Goal: Submit feedback/report problem: Submit feedback/report problem

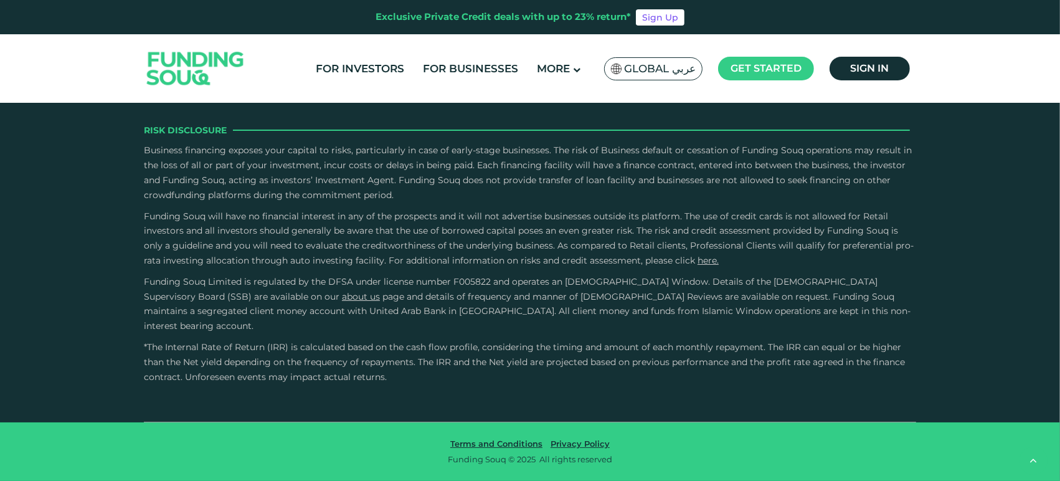
type tc-range-slider "4"
drag, startPoint x: 546, startPoint y: 387, endPoint x: 492, endPoint y: 328, distance: 79.8
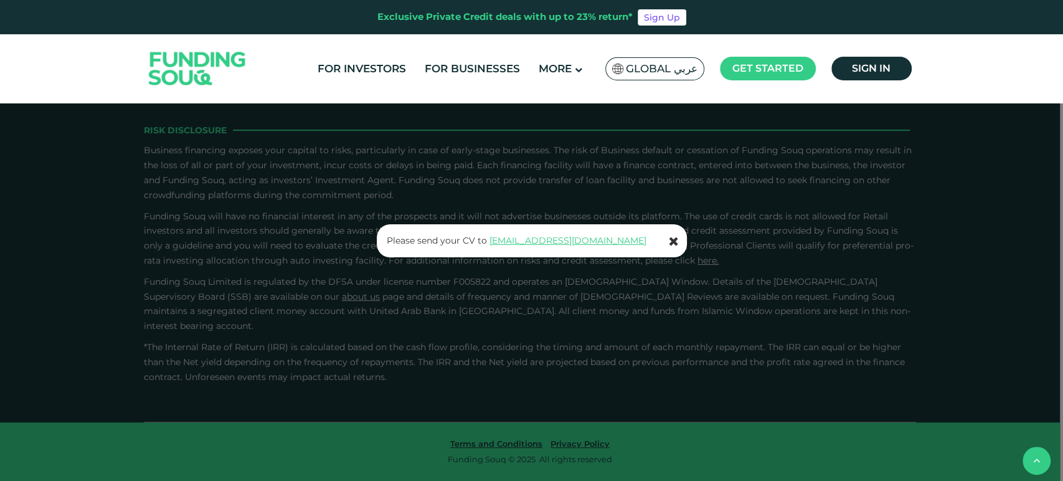
click at [670, 239] on icon at bounding box center [674, 241] width 10 height 12
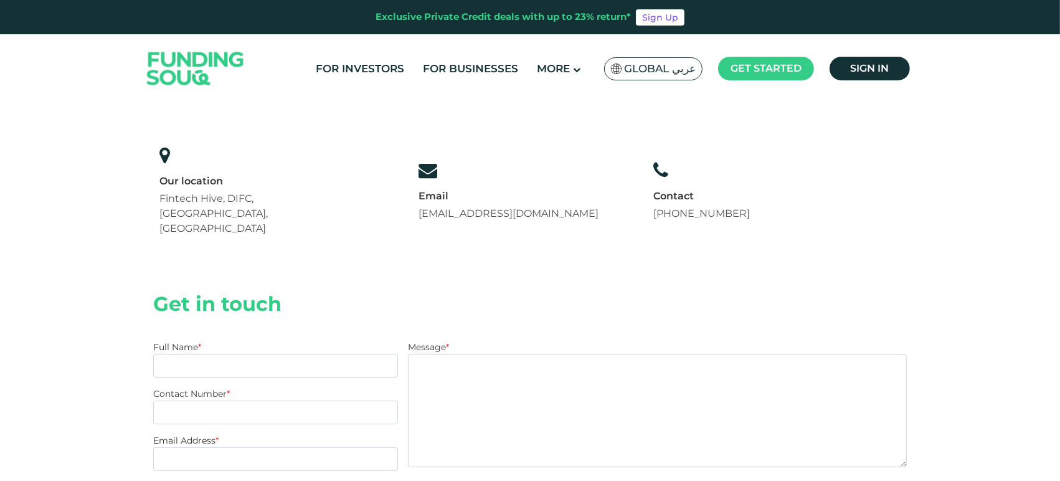
scroll to position [277, 0]
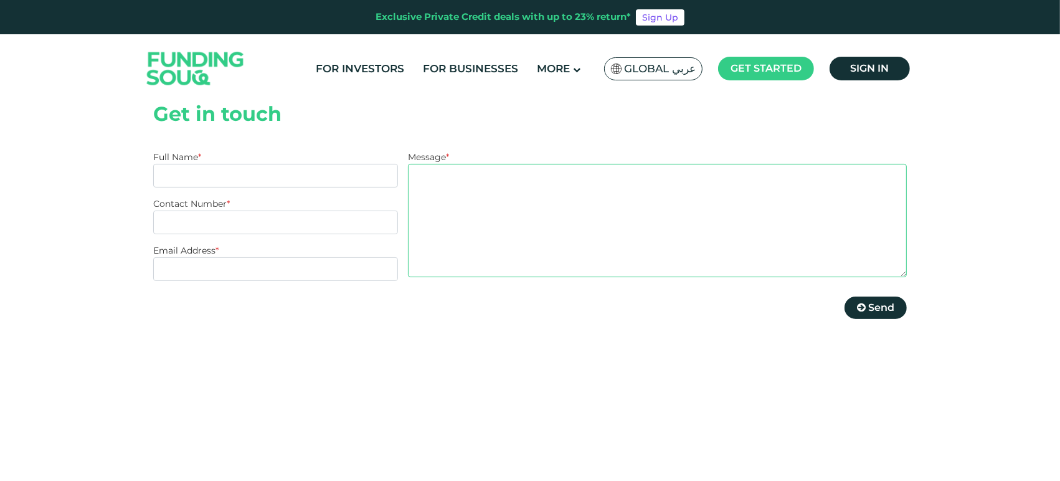
click at [473, 212] on textarea "Message *" at bounding box center [657, 220] width 499 height 113
type textarea "inquiry test"
click at [199, 164] on input "Full Name *" at bounding box center [275, 176] width 245 height 24
type input "test"
click at [237, 211] on input "Contact Number *" at bounding box center [275, 223] width 245 height 24
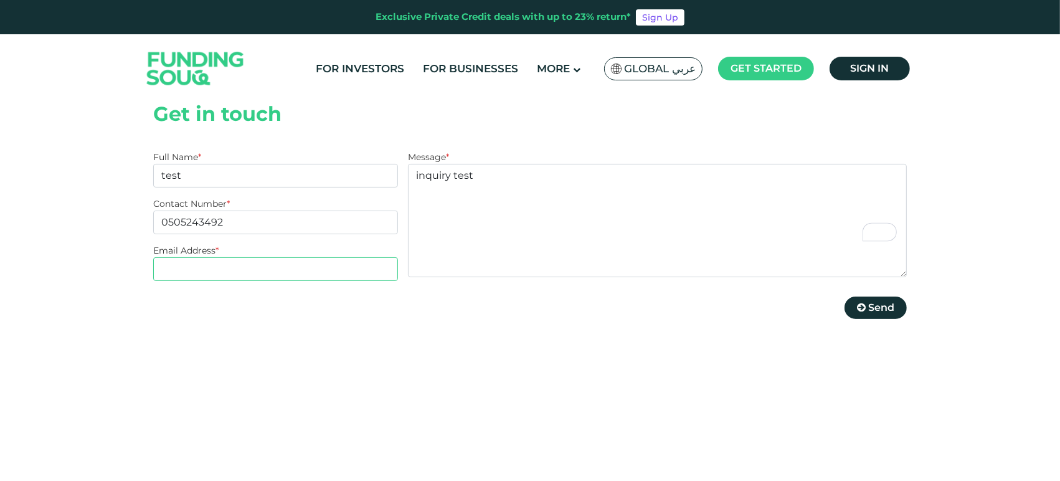
click at [264, 257] on input "Email Address *" at bounding box center [275, 269] width 245 height 24
drag, startPoint x: 176, startPoint y: 192, endPoint x: 259, endPoint y: 192, distance: 82.9
click at [259, 211] on input "0505243492" at bounding box center [275, 223] width 245 height 24
type input "0545994215"
click at [235, 257] on input "Email Address *" at bounding box center [275, 269] width 245 height 24
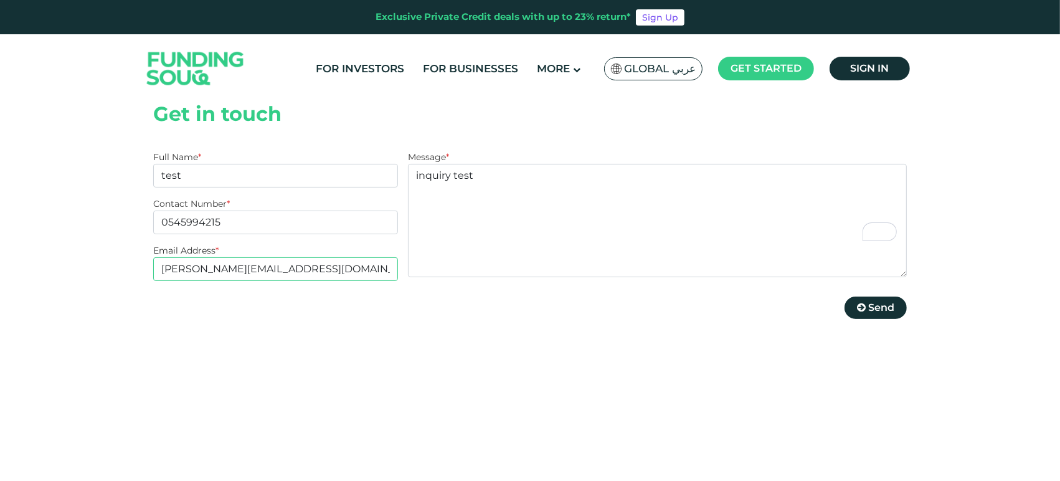
type input "[PERSON_NAME][EMAIL_ADDRESS][DOMAIN_NAME]"
click at [768, 185] on textarea "inquiry test" at bounding box center [657, 220] width 499 height 113
click at [888, 297] on button "Send" at bounding box center [876, 308] width 62 height 22
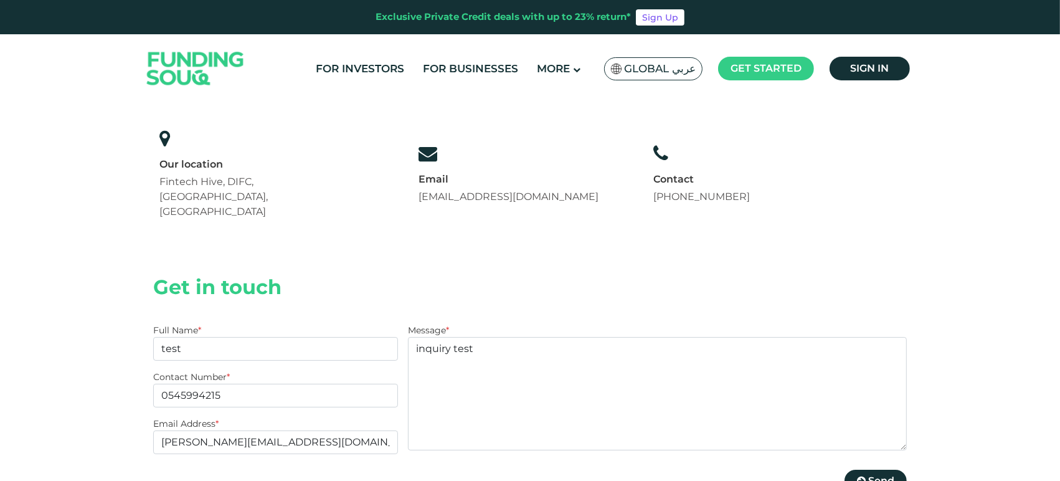
scroll to position [277, 0]
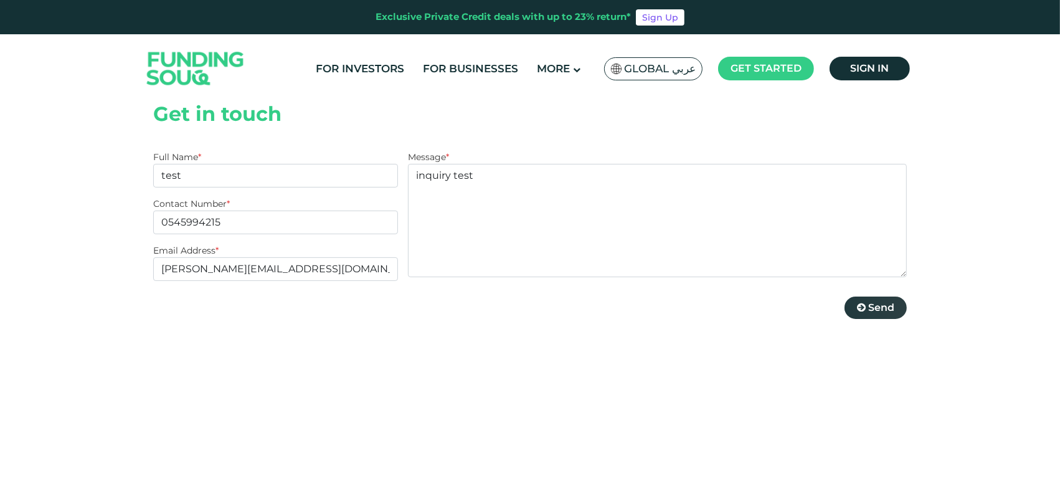
click at [863, 297] on button "Send" at bounding box center [876, 308] width 62 height 22
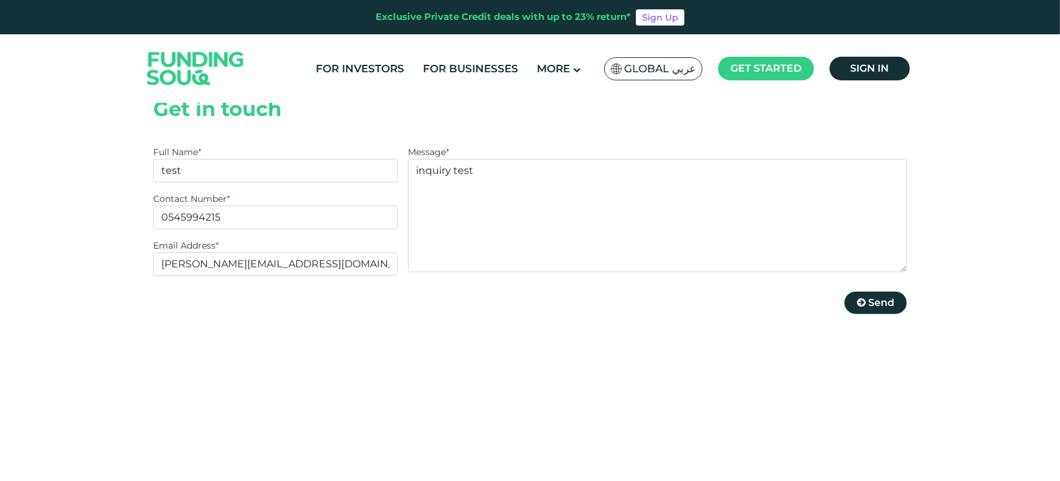
scroll to position [207, 0]
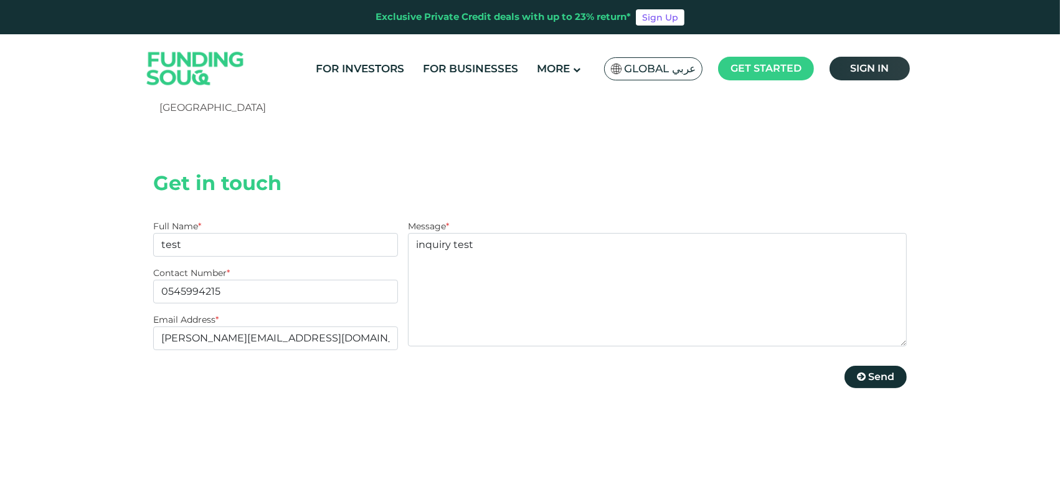
click at [867, 62] on span "Sign in" at bounding box center [870, 68] width 39 height 12
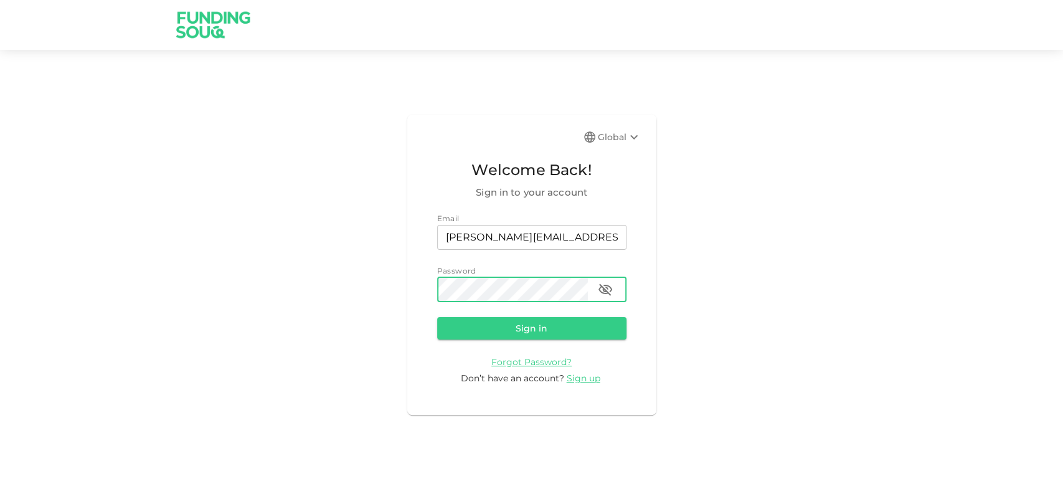
click at [597, 288] on button "button" at bounding box center [605, 289] width 25 height 25
click at [462, 313] on form "Email email [PERSON_NAME][EMAIL_ADDRESS][DOMAIN_NAME] email Password password p…" at bounding box center [531, 298] width 189 height 173
click at [465, 315] on form "Email email [PERSON_NAME][EMAIL_ADDRESS][DOMAIN_NAME] email Password password p…" at bounding box center [531, 298] width 189 height 173
click at [479, 348] on form "Email email [PERSON_NAME][EMAIL_ADDRESS][DOMAIN_NAME] email Password password p…" at bounding box center [531, 298] width 189 height 173
click at [466, 310] on form "Email email [PERSON_NAME][EMAIL_ADDRESS][DOMAIN_NAME] email Password password p…" at bounding box center [531, 298] width 189 height 173
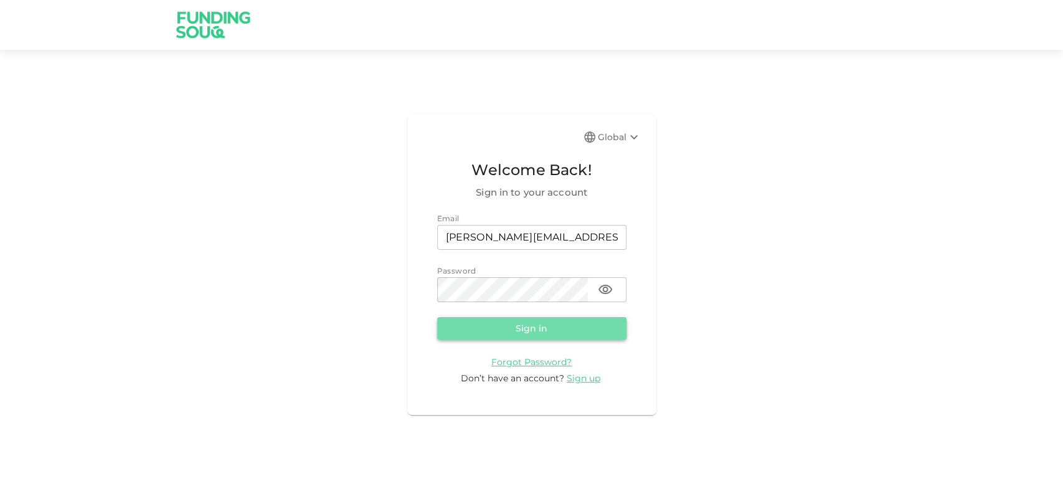
click at [474, 321] on button "Sign in" at bounding box center [531, 328] width 189 height 22
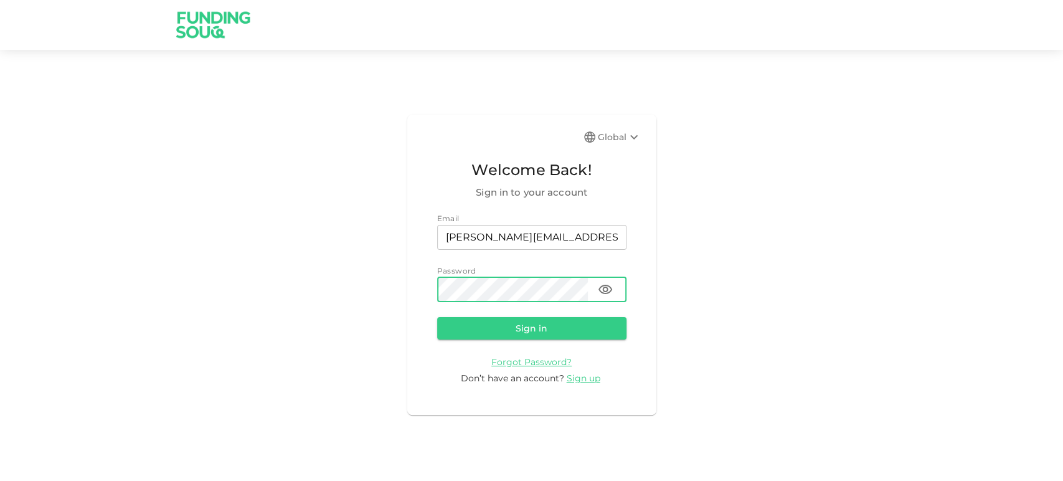
click at [437, 317] on button "Sign in" at bounding box center [531, 328] width 189 height 22
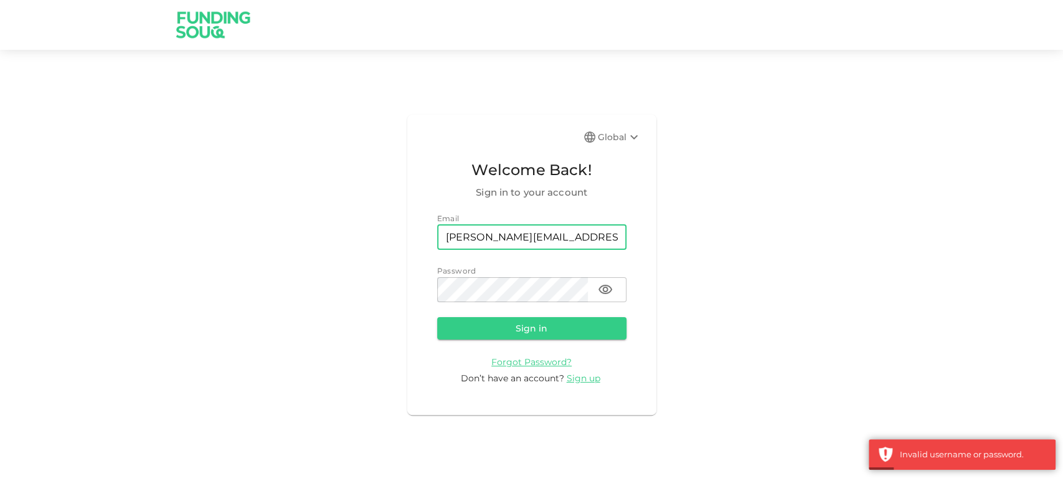
drag, startPoint x: 551, startPoint y: 241, endPoint x: 522, endPoint y: 239, distance: 29.3
click at [522, 239] on input "[PERSON_NAME][EMAIL_ADDRESS][DOMAIN_NAME]" at bounding box center [531, 237] width 189 height 25
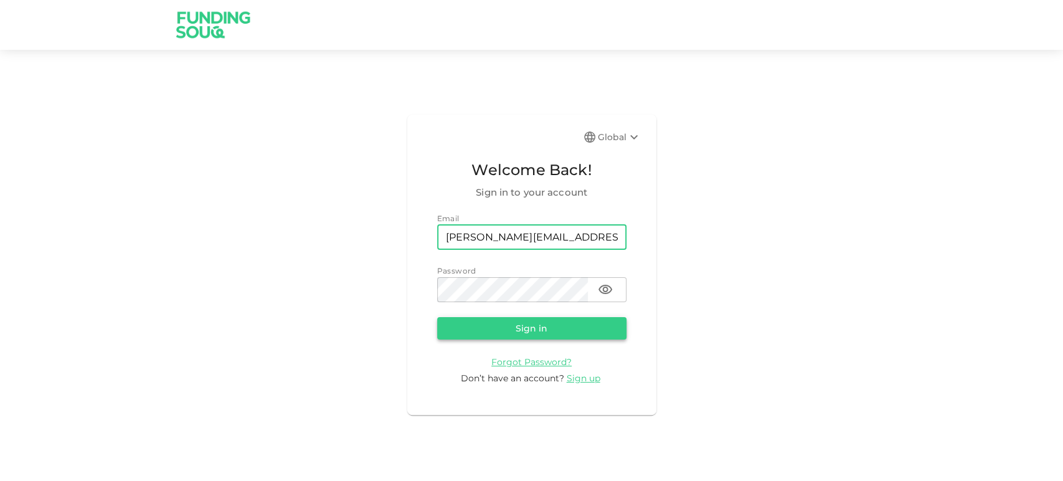
type input "[PERSON_NAME][EMAIL_ADDRESS][DOMAIN_NAME]"
click at [530, 320] on button "Sign in" at bounding box center [531, 328] width 189 height 22
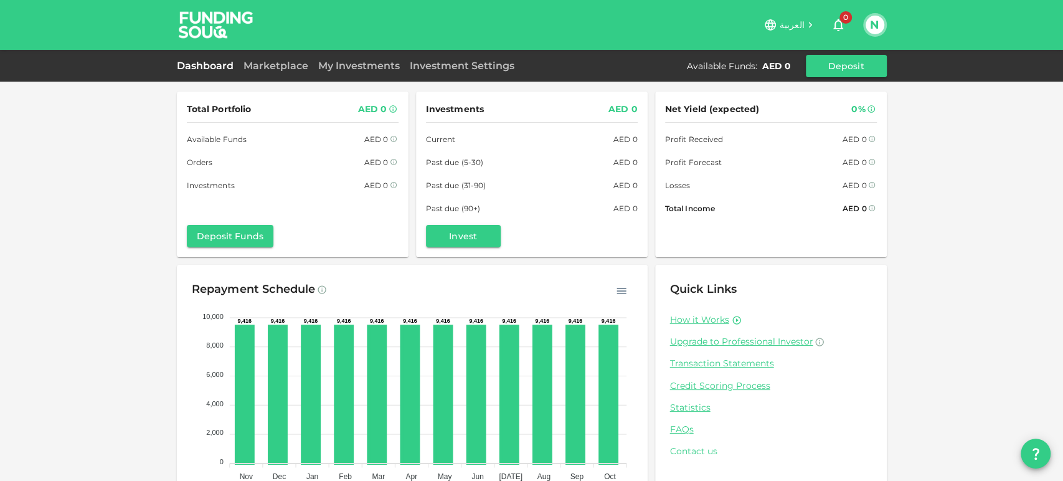
click at [693, 447] on link "Contact us" at bounding box center [771, 451] width 202 height 12
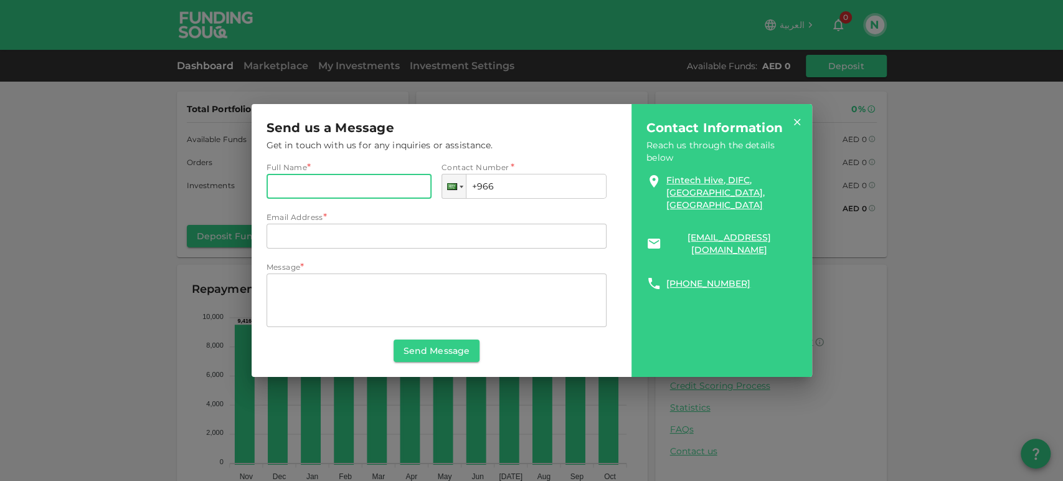
click at [359, 184] on input "Full Name" at bounding box center [349, 186] width 165 height 25
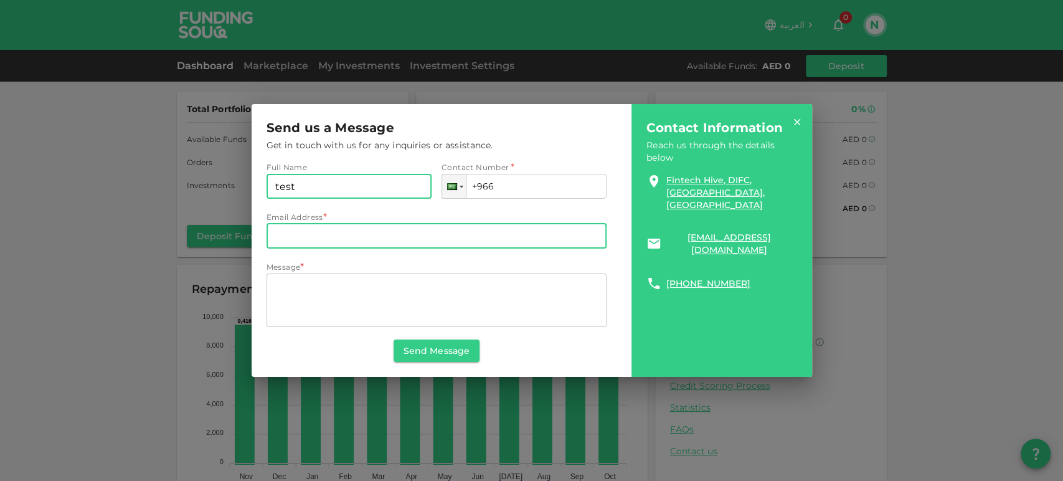
type input "test"
click at [367, 245] on input "Email Address" at bounding box center [437, 236] width 341 height 25
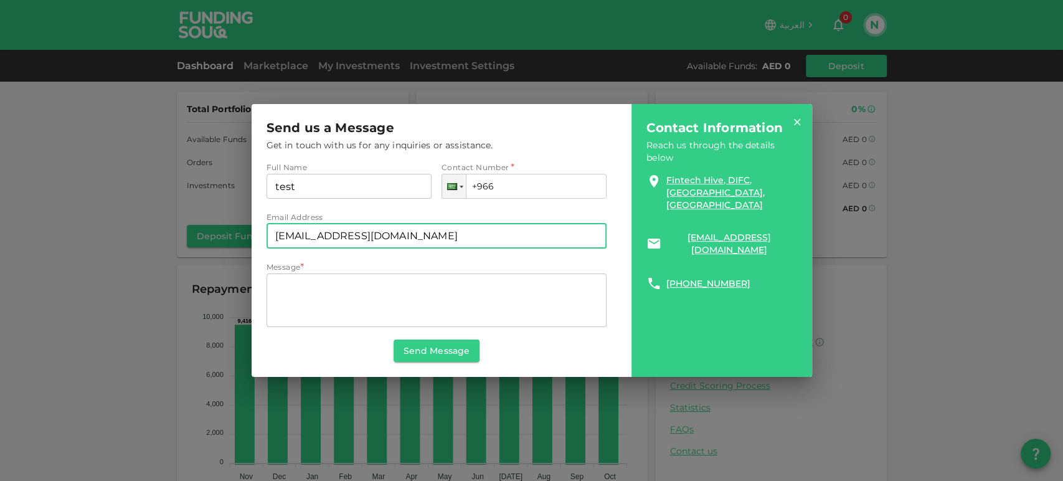
drag, startPoint x: 314, startPoint y: 236, endPoint x: 270, endPoint y: 236, distance: 44.2
click at [270, 236] on input "[EMAIL_ADDRESS][DOMAIN_NAME]" at bounding box center [437, 236] width 341 height 25
drag, startPoint x: 414, startPoint y: 239, endPoint x: 411, endPoint y: 373, distance: 134.0
click at [354, 236] on input "[PERSON_NAME][EMAIL_ADDRESS][DOMAIN_NAME]" at bounding box center [437, 236] width 341 height 25
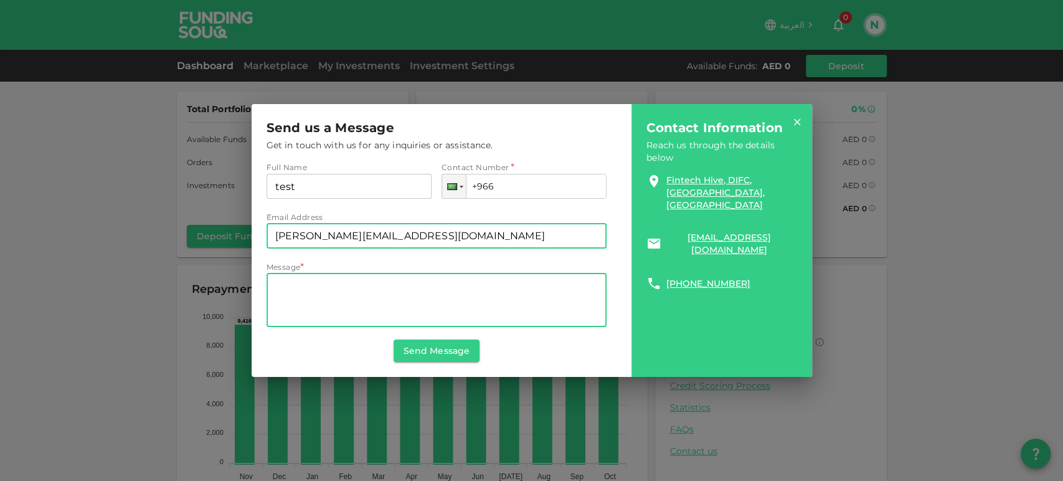
type input "[PERSON_NAME][EMAIL_ADDRESS][DOMAIN_NAME]"
click at [319, 292] on textarea "Message" at bounding box center [436, 299] width 323 height 43
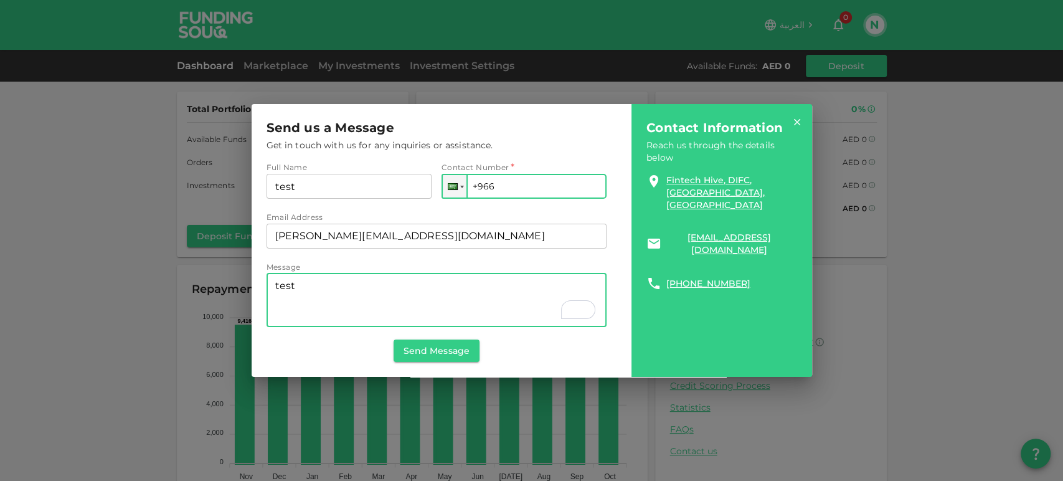
type textarea "test"
click at [541, 187] on input "+966" at bounding box center [524, 186] width 165 height 25
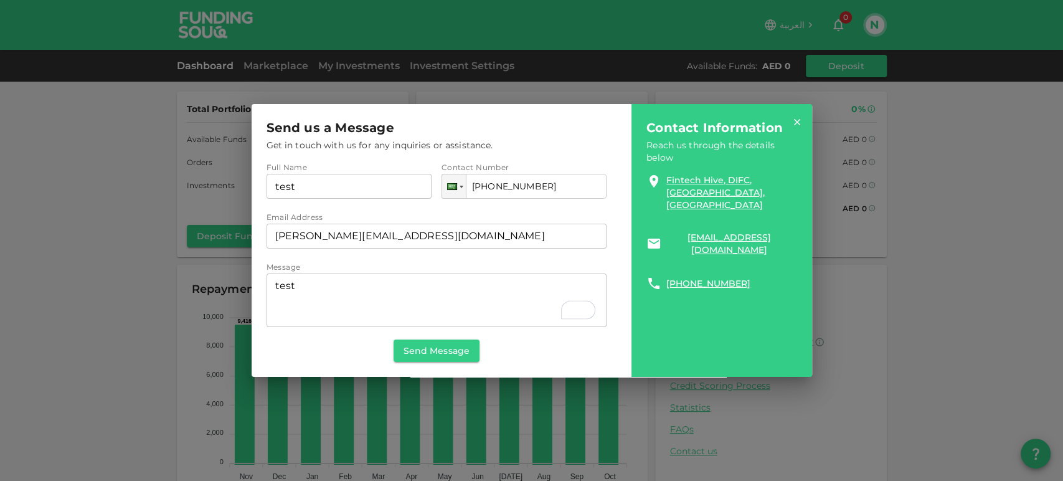
type input "[PHONE_NUMBER]"
click at [515, 150] on div "Get in touch with us for any inquiries or assistance. Full Name Full Name test …" at bounding box center [437, 234] width 341 height 191
click at [448, 351] on button "Send Message" at bounding box center [437, 351] width 86 height 22
click at [420, 346] on button "Send Message" at bounding box center [437, 351] width 86 height 22
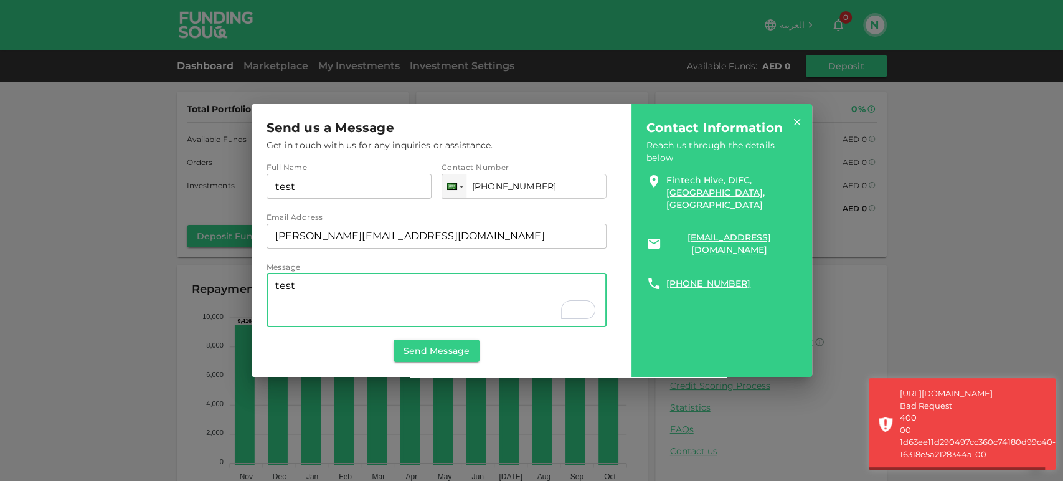
click at [396, 303] on textarea "test" at bounding box center [436, 299] width 323 height 43
type textarea "test inquiry"
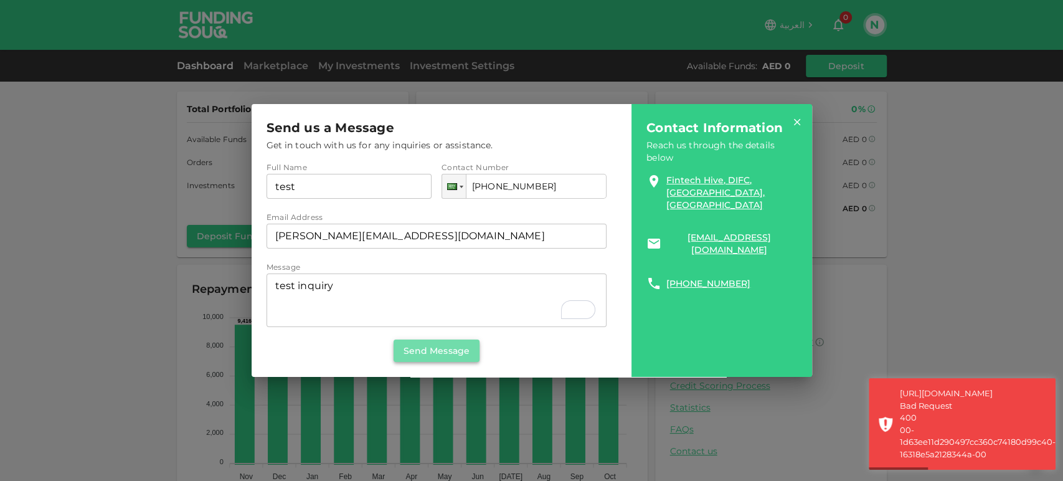
click at [458, 344] on button "Send Message" at bounding box center [437, 351] width 86 height 22
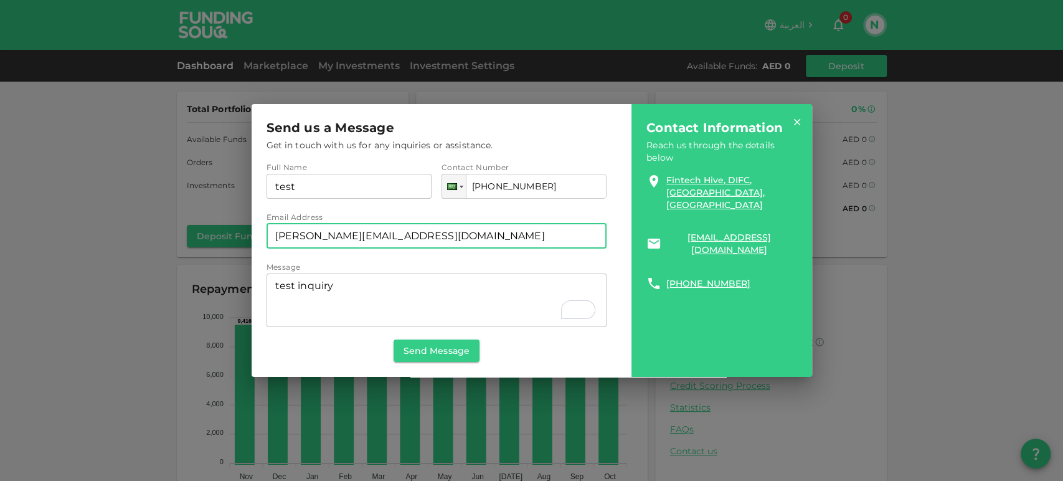
click at [354, 228] on input "[PERSON_NAME][EMAIL_ADDRESS][DOMAIN_NAME]" at bounding box center [437, 236] width 341 height 25
type input "[PERSON_NAME][EMAIL_ADDRESS][DOMAIN_NAME]"
click at [427, 340] on button "Send Message" at bounding box center [437, 351] width 86 height 22
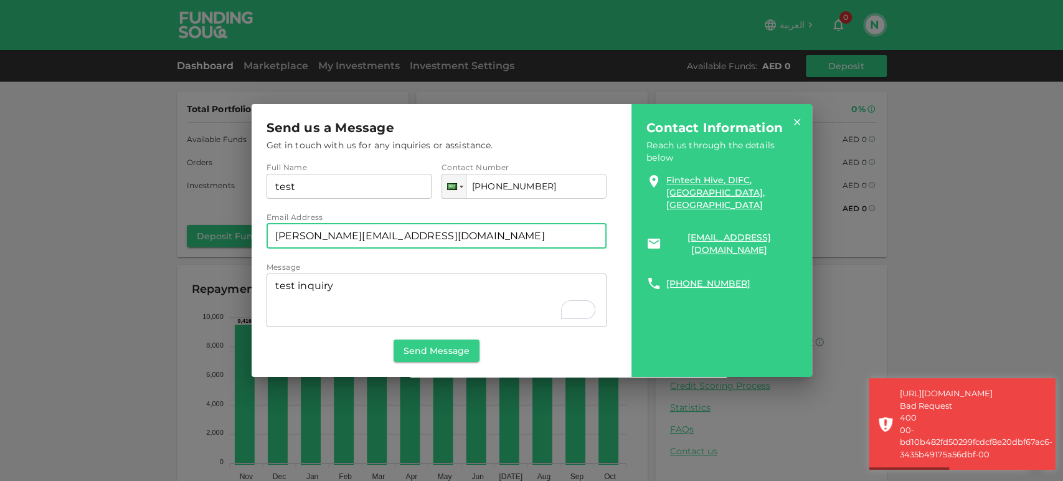
drag, startPoint x: 318, startPoint y: 229, endPoint x: 348, endPoint y: 229, distance: 29.9
click at [339, 229] on input "[PERSON_NAME][EMAIL_ADDRESS][DOMAIN_NAME]" at bounding box center [437, 236] width 341 height 25
click at [413, 229] on input "[PERSON_NAME][EMAIL_ADDRESS][DOMAIN_NAME]" at bounding box center [437, 236] width 341 height 25
click at [448, 341] on button "Send Message" at bounding box center [437, 351] width 86 height 22
